Goal: Task Accomplishment & Management: Complete application form

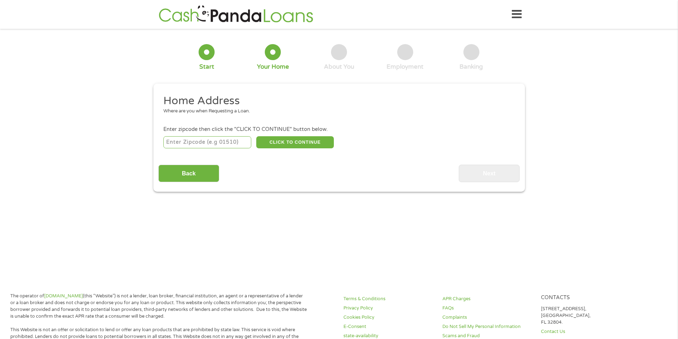
click at [193, 139] on input "number" at bounding box center [207, 142] width 88 height 12
type input "19720"
click at [286, 145] on button "CLICK TO CONTINUE" at bounding box center [295, 142] width 78 height 12
type input "19720"
type input "[GEOGRAPHIC_DATA]"
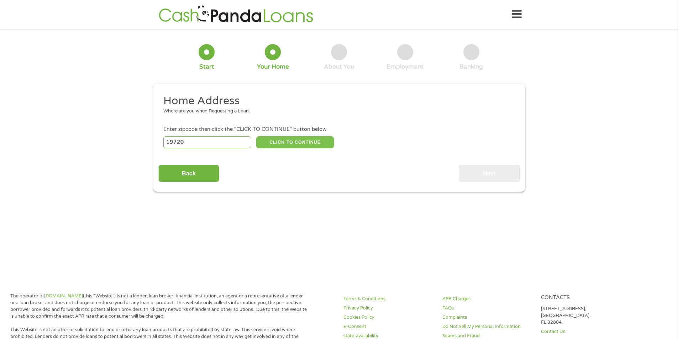
select select "[US_STATE]"
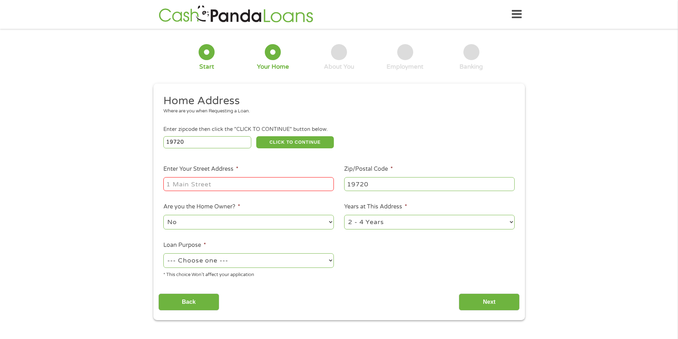
click at [262, 178] on input "Enter Your Street Address *" at bounding box center [248, 184] width 170 height 14
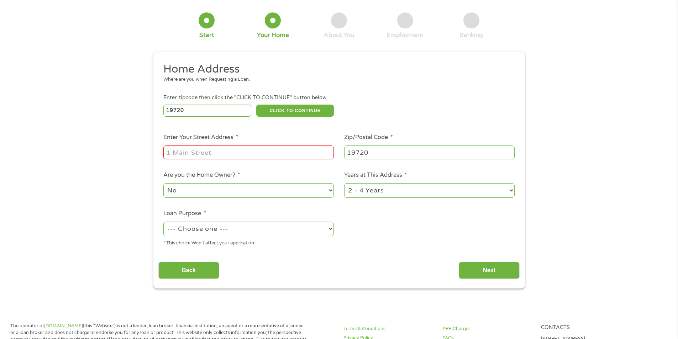
scroll to position [47, 0]
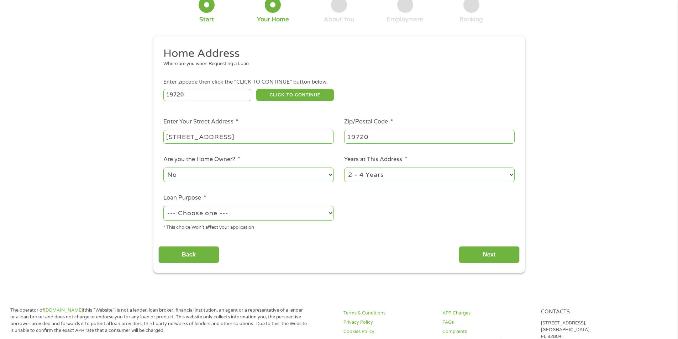
type input "[STREET_ADDRESS]"
click at [379, 172] on select "1 Year or less 1 - 2 Years 2 - 4 Years Over 4 Years" at bounding box center [429, 175] width 170 height 15
select select "60months"
click at [344, 168] on select "1 Year or less 1 - 2 Years 2 - 4 Years Over 4 Years" at bounding box center [429, 175] width 170 height 15
click at [290, 215] on select "--- Choose one --- Pay Bills Debt Consolidation Home Improvement Major Purchase…" at bounding box center [248, 213] width 170 height 15
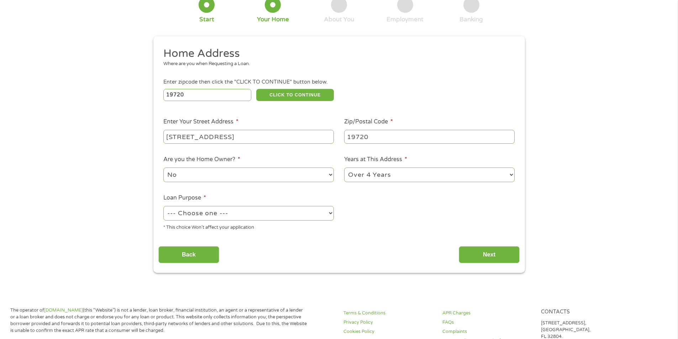
select select "other"
click at [163, 206] on select "--- Choose one --- Pay Bills Debt Consolidation Home Improvement Major Purchase…" at bounding box center [248, 213] width 170 height 15
click at [474, 257] on input "Next" at bounding box center [489, 254] width 61 height 17
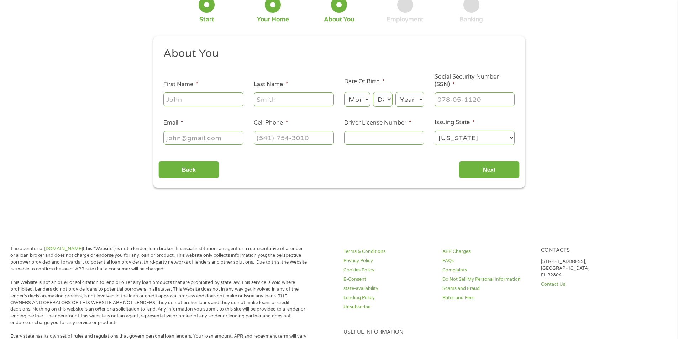
scroll to position [0, 0]
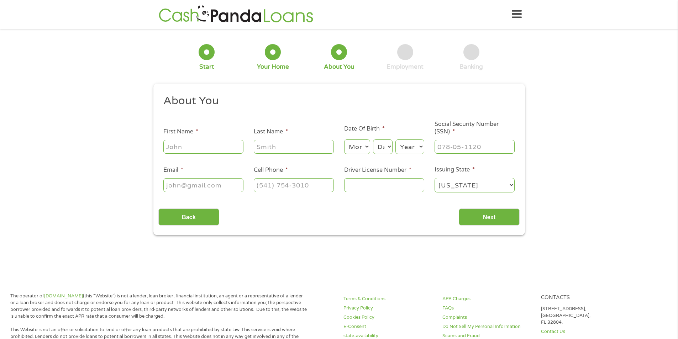
click at [190, 151] on input "First Name *" at bounding box center [203, 147] width 80 height 14
type input "[PERSON_NAME]"
click at [361, 148] on select "Month 1 2 3 4 5 6 7 8 9 10 11 12" at bounding box center [357, 147] width 26 height 15
select select "6"
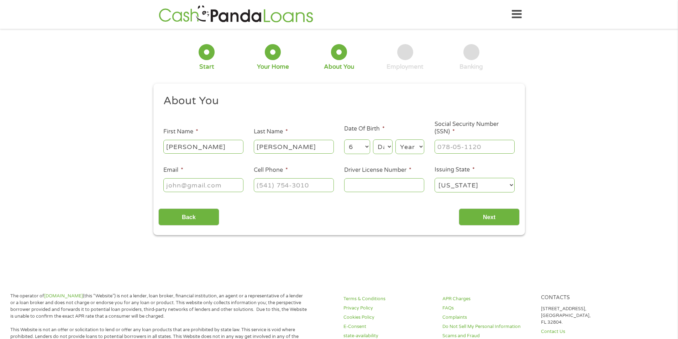
click at [344, 140] on select "Month 1 2 3 4 5 6 7 8 9 10 11 12" at bounding box center [357, 147] width 26 height 15
click at [190, 218] on input "Back" at bounding box center [188, 217] width 61 height 17
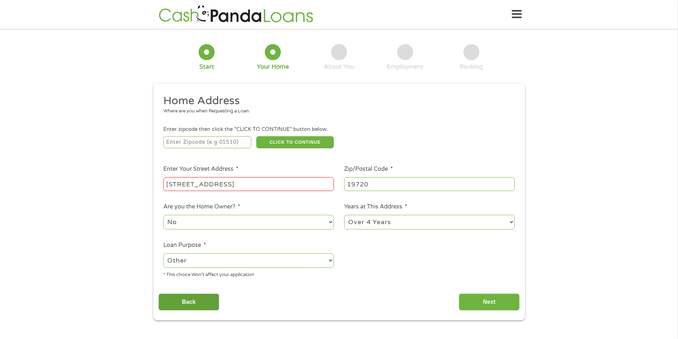
click at [190, 304] on input "Back" at bounding box center [188, 302] width 61 height 17
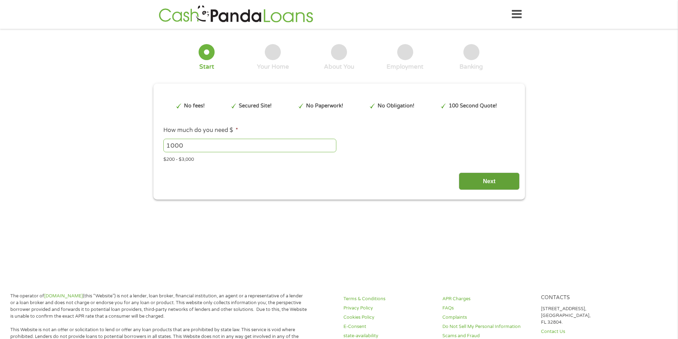
click at [482, 182] on input "Next" at bounding box center [489, 181] width 61 height 17
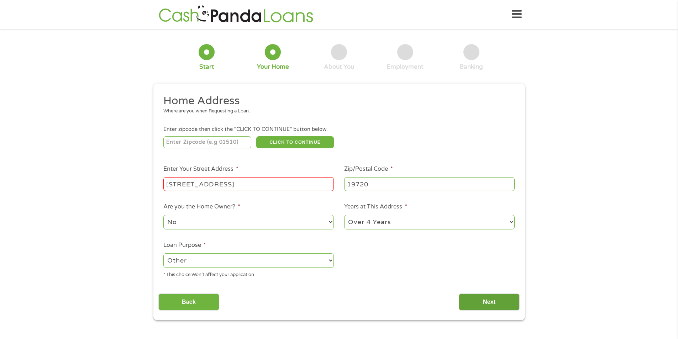
click at [501, 301] on input "Next" at bounding box center [489, 302] width 61 height 17
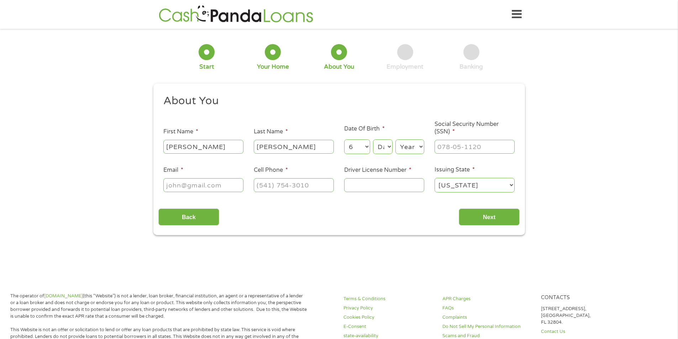
click at [382, 146] on select "Day 1 2 3 4 5 6 7 8 9 10 11 12 13 14 15 16 17 18 19 20 21 22 23 24 25 26 27 28 …" at bounding box center [382, 147] width 19 height 15
select select "13"
click at [373, 140] on select "Day 1 2 3 4 5 6 7 8 9 10 11 12 13 14 15 16 17 18 19 20 21 22 23 24 25 26 27 28 …" at bounding box center [382, 147] width 19 height 15
click at [410, 151] on select "Year [DATE] 2006 2005 2004 2003 2002 2001 2000 1999 1998 1997 1996 1995 1994 19…" at bounding box center [409, 147] width 29 height 15
select select "1978"
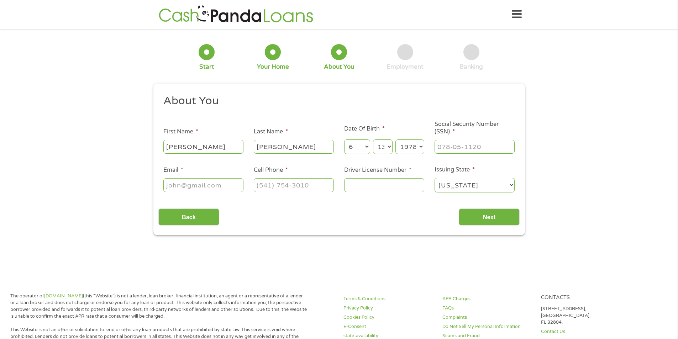
click at [395, 140] on select "Year [DATE] 2006 2005 2004 2003 2002 2001 2000 1999 1998 1997 1996 1995 1994 19…" at bounding box center [409, 147] width 29 height 15
click at [461, 148] on input "___-__-____" at bounding box center [475, 147] width 80 height 14
type input "222-48-3412"
click at [189, 190] on input "Email *" at bounding box center [203, 185] width 80 height 14
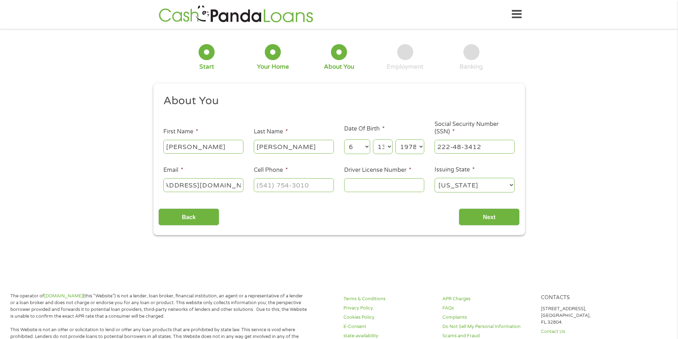
type input "[EMAIL_ADDRESS][DOMAIN_NAME]"
type input "[PHONE_NUMBER]"
type input "1202741"
click at [496, 221] on input "Next" at bounding box center [489, 217] width 61 height 17
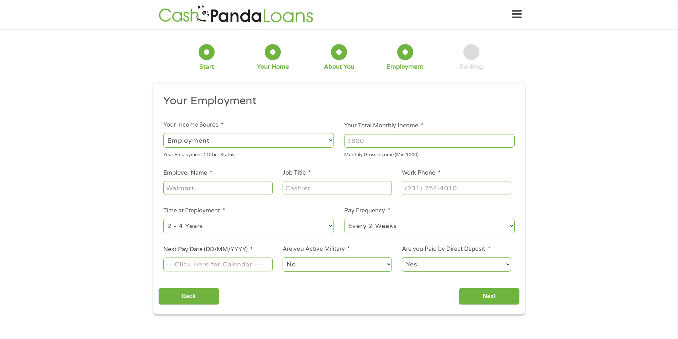
scroll to position [47, 0]
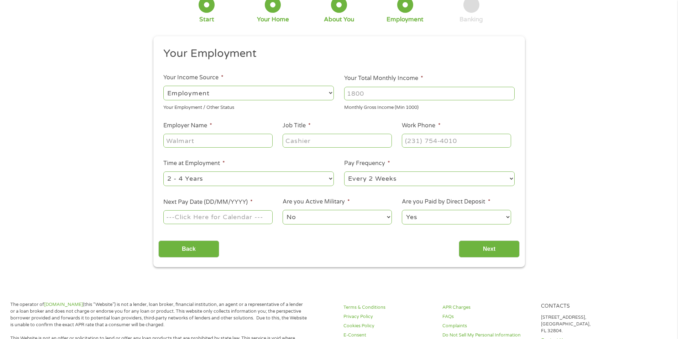
click at [411, 96] on input "Your Total Monthly Income *" at bounding box center [429, 94] width 170 height 14
type input "3500"
click at [210, 147] on input "Employer Name *" at bounding box center [217, 141] width 109 height 14
type input "heritage Concrete"
type input "Driver"
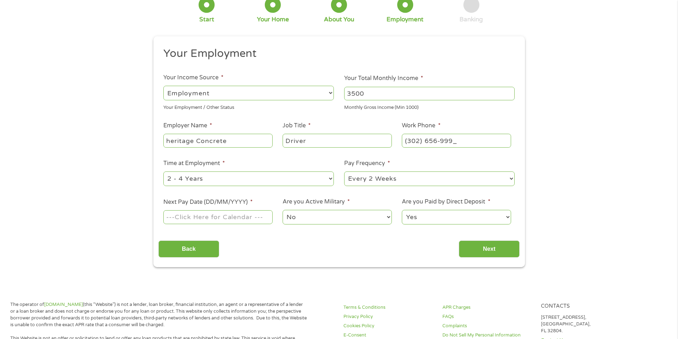
type input "[PHONE_NUMBER]"
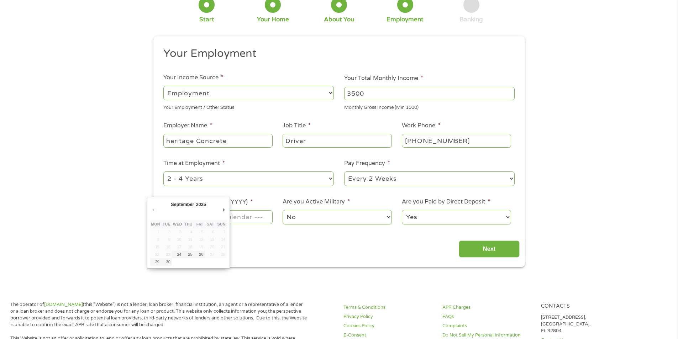
click at [227, 216] on body "Home Get Loan Offer How it works FAQs Blog Cash Loans Quick Loans Online Loans …" at bounding box center [339, 341] width 678 height 776
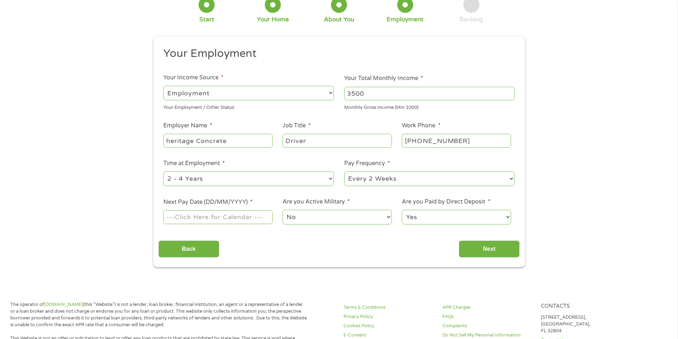
click at [227, 216] on input "Next Pay Date (DD/MM/YYYY) *" at bounding box center [217, 217] width 109 height 14
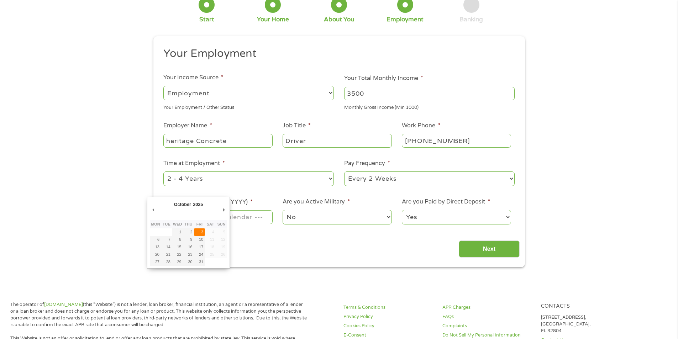
type input "[DATE]"
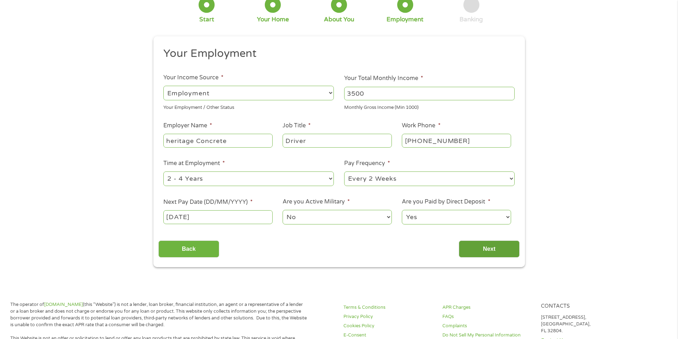
click at [482, 247] on input "Next" at bounding box center [489, 249] width 61 height 17
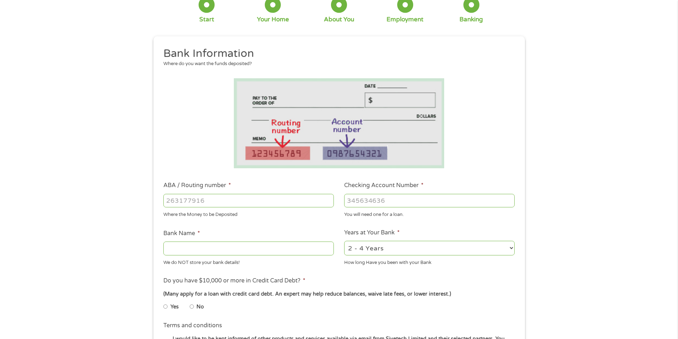
scroll to position [0, 0]
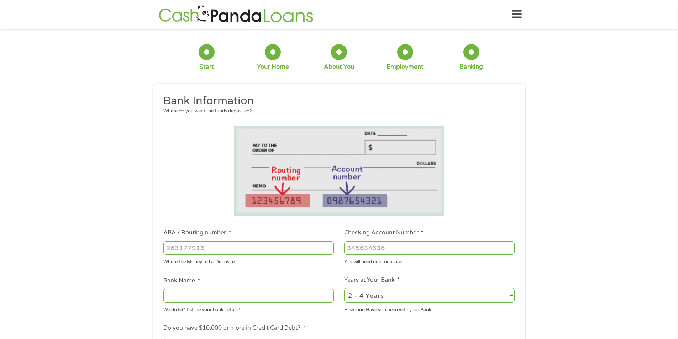
click at [167, 246] on input "ABA / Routing number *" at bounding box center [248, 248] width 170 height 14
type input "031202084"
type input "BANK OF AMERICA NA"
type input "031202084"
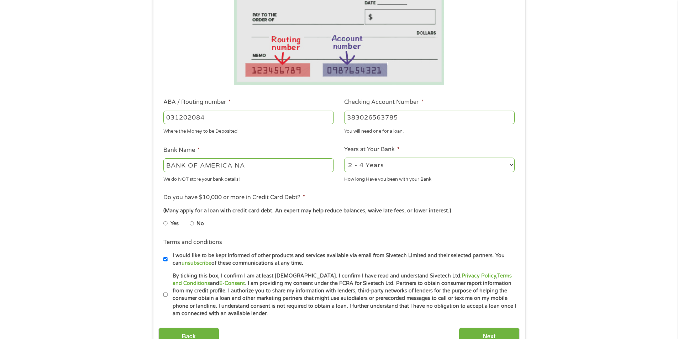
scroll to position [142, 0]
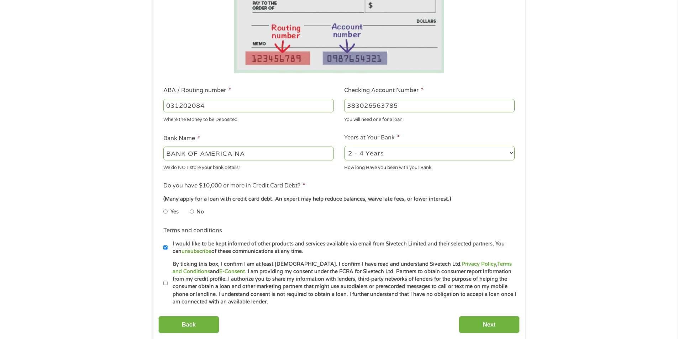
type input "383026563785"
click at [192, 211] on input "No" at bounding box center [192, 211] width 4 height 11
radio input "true"
click at [165, 281] on input "By ticking this box, I confirm I am at least [DEMOGRAPHIC_DATA]. I confirm I ha…" at bounding box center [165, 283] width 4 height 11
checkbox input "true"
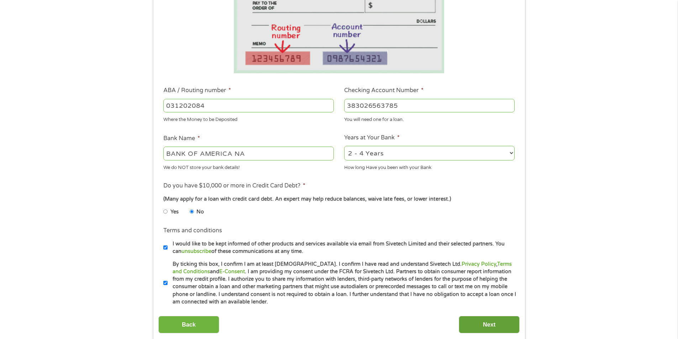
click at [490, 325] on input "Next" at bounding box center [489, 324] width 61 height 17
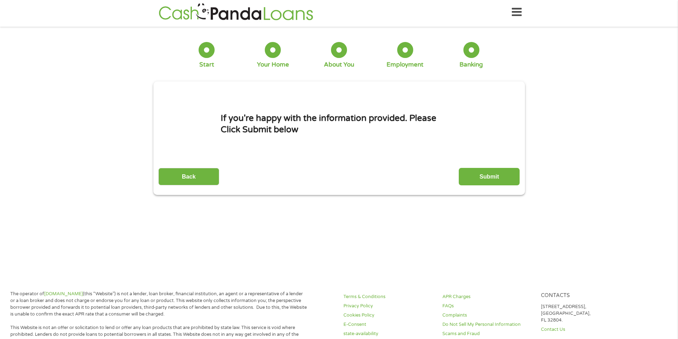
scroll to position [0, 0]
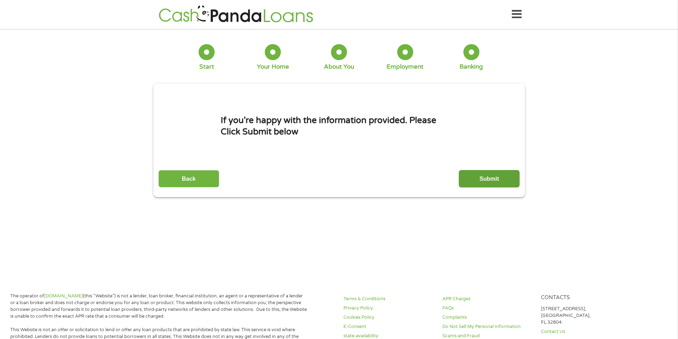
click at [484, 177] on input "Submit" at bounding box center [489, 178] width 61 height 17
